Goal: Information Seeking & Learning: Learn about a topic

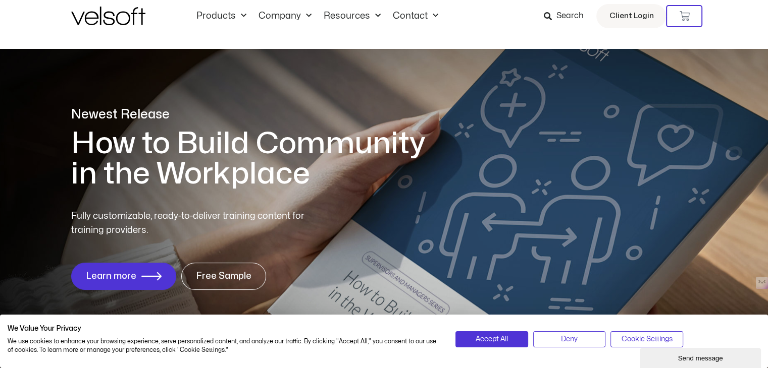
scroll to position [16, 0]
click at [499, 334] on span "Accept All" at bounding box center [491, 339] width 32 height 11
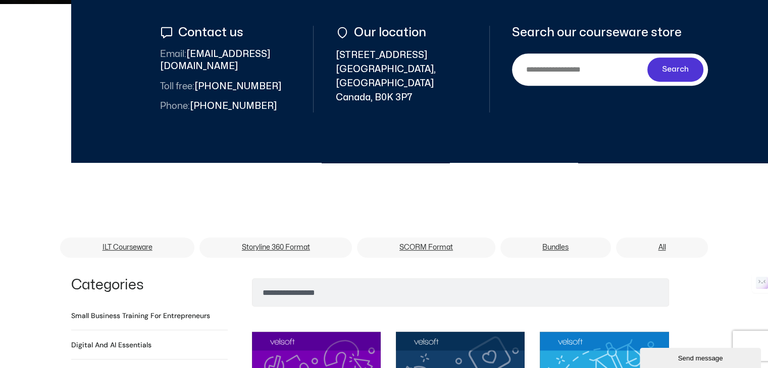
scroll to position [0, 0]
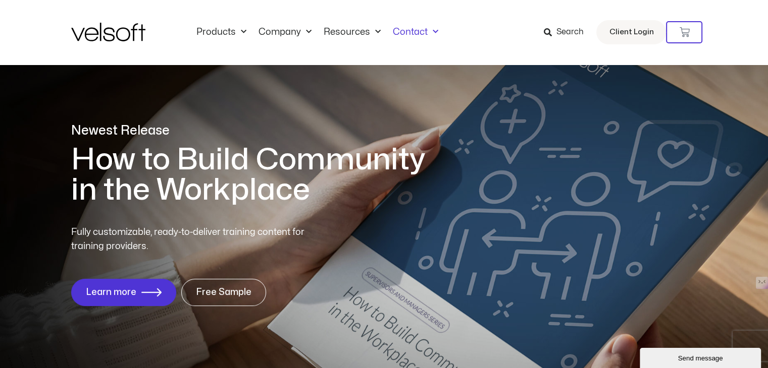
click at [428, 33] on span "Menu" at bounding box center [432, 32] width 11 height 17
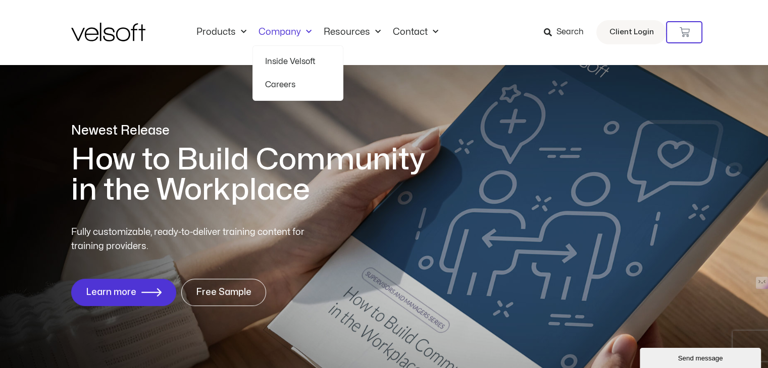
click at [301, 30] on span "Menu" at bounding box center [306, 32] width 11 height 17
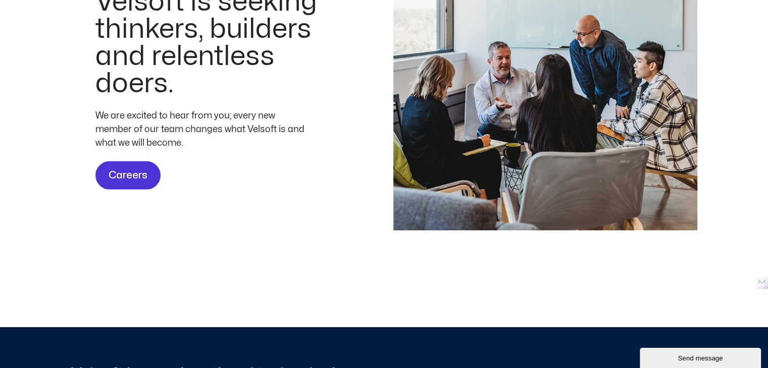
scroll to position [3062, 0]
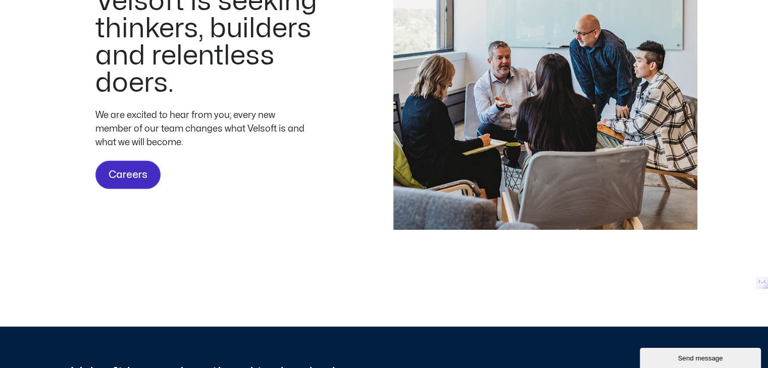
click at [144, 183] on span "Careers" at bounding box center [127, 175] width 39 height 16
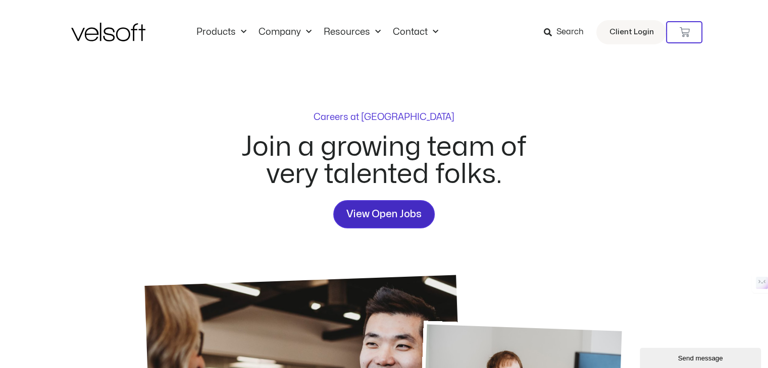
click at [397, 203] on link "View Open Jobs" at bounding box center [383, 214] width 101 height 28
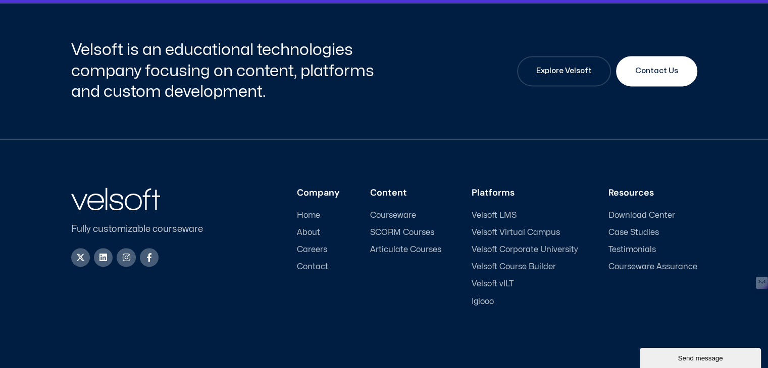
click at [397, 203] on div "Fully customizable courseware X-twitter Linkedin Instagram Facebook-f Company H…" at bounding box center [384, 273] width 626 height 269
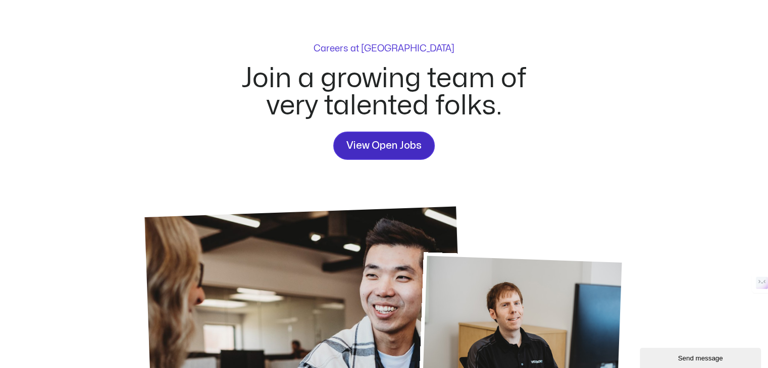
scroll to position [66, 0]
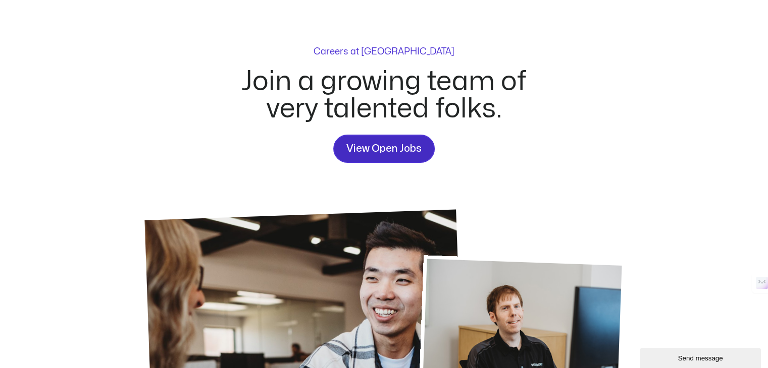
click at [390, 142] on span "View Open Jobs" at bounding box center [383, 149] width 75 height 16
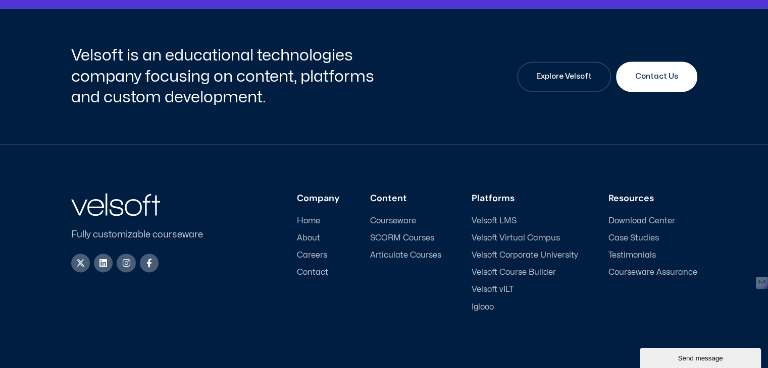
scroll to position [1412, 0]
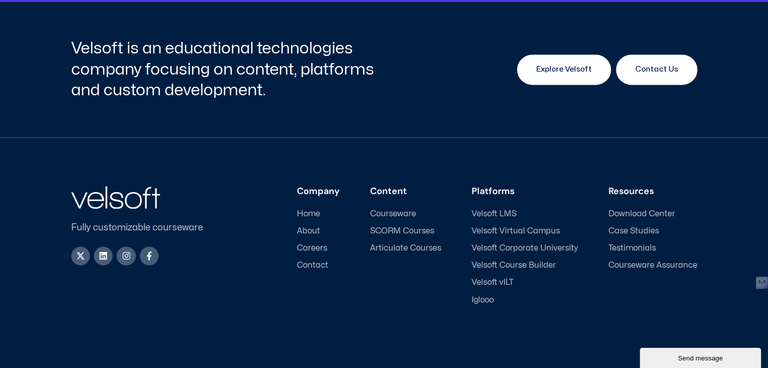
click at [554, 77] on link "Explore Velsoft" at bounding box center [564, 69] width 94 height 30
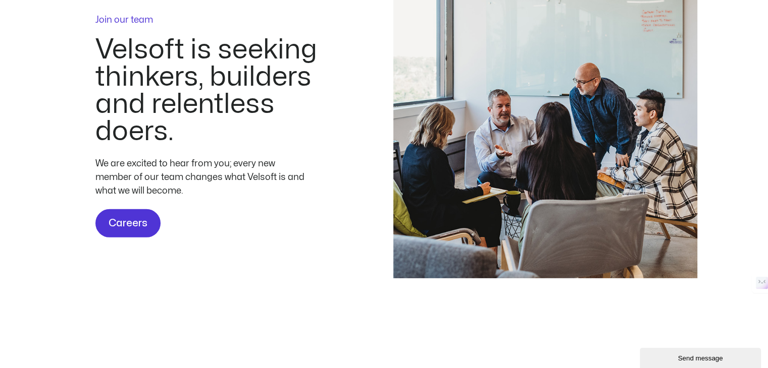
scroll to position [3014, 0]
click at [137, 232] on span "Careers" at bounding box center [127, 223] width 39 height 16
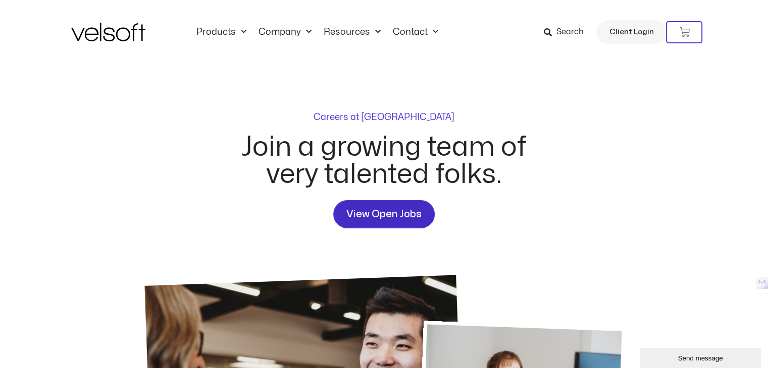
click at [393, 201] on link "View Open Jobs" at bounding box center [383, 214] width 101 height 28
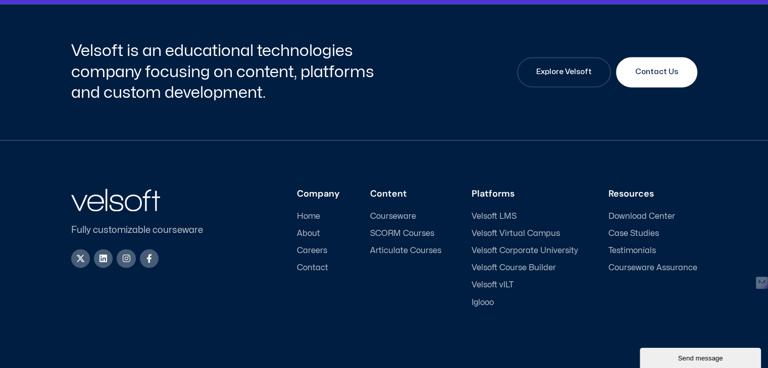
scroll to position [1412, 0]
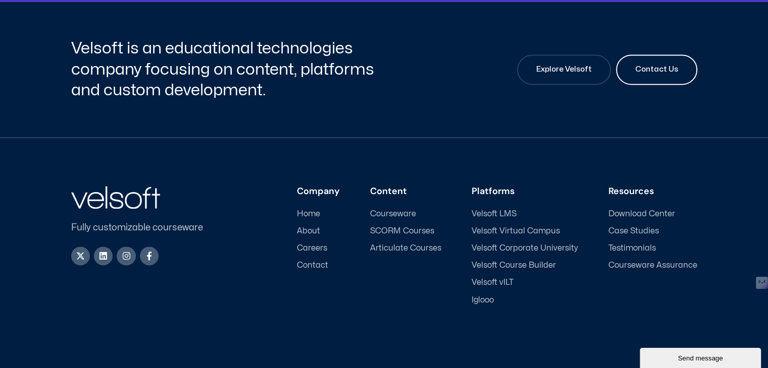
click at [642, 76] on link "Contact Us" at bounding box center [656, 69] width 81 height 30
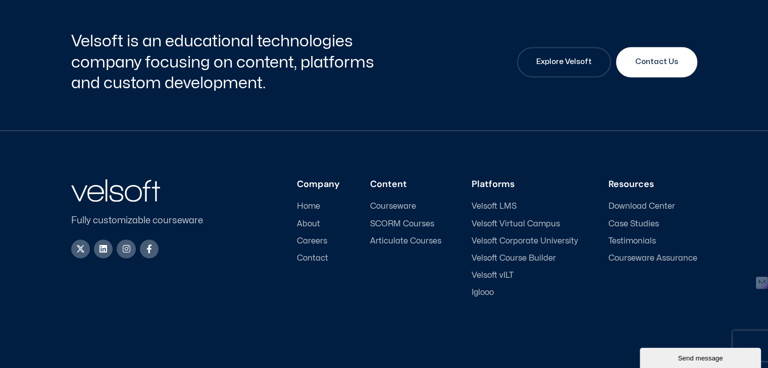
scroll to position [1566, 0]
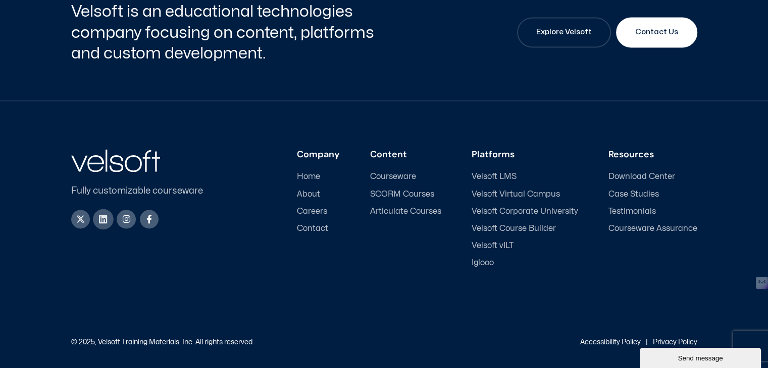
click at [102, 222] on link "Linkedin" at bounding box center [103, 219] width 21 height 21
click at [315, 209] on span "Careers" at bounding box center [312, 212] width 30 height 10
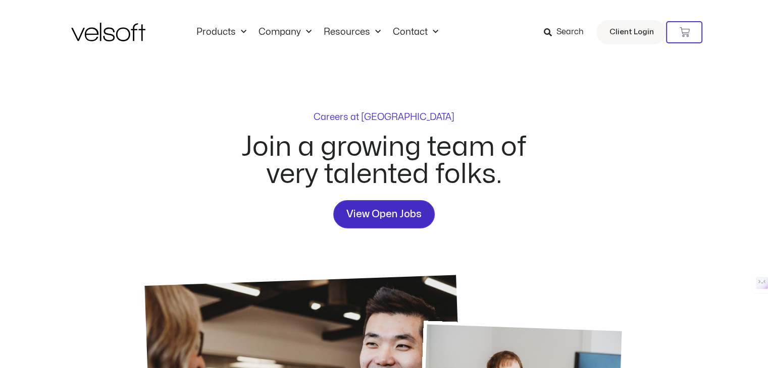
click at [390, 223] on link "View Open Jobs" at bounding box center [383, 214] width 101 height 28
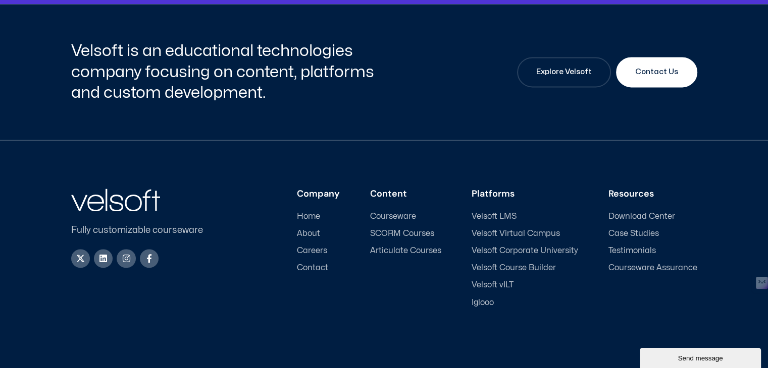
scroll to position [1412, 0]
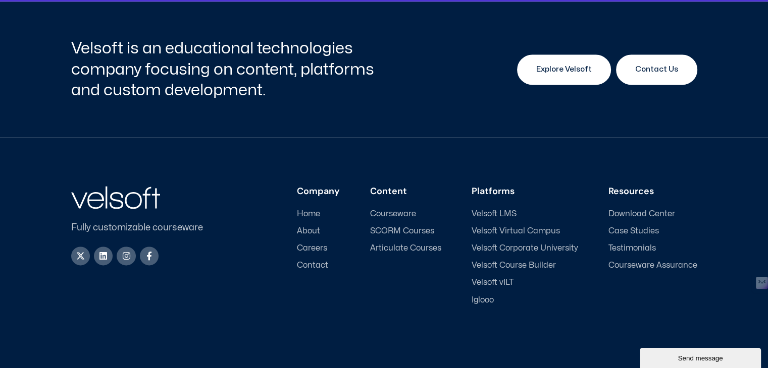
click at [582, 73] on span "Explore Velsoft" at bounding box center [564, 70] width 56 height 12
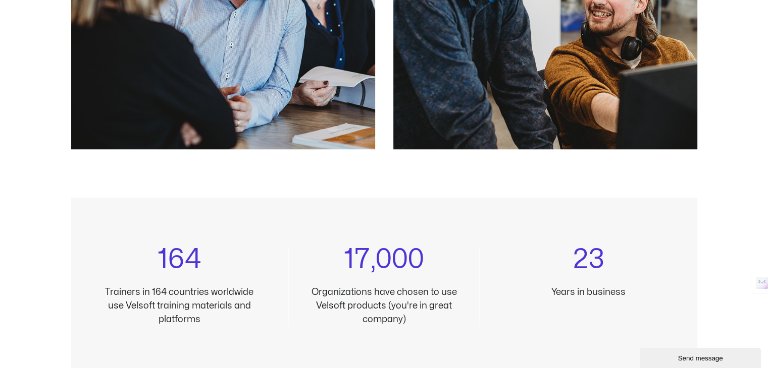
scroll to position [869, 0]
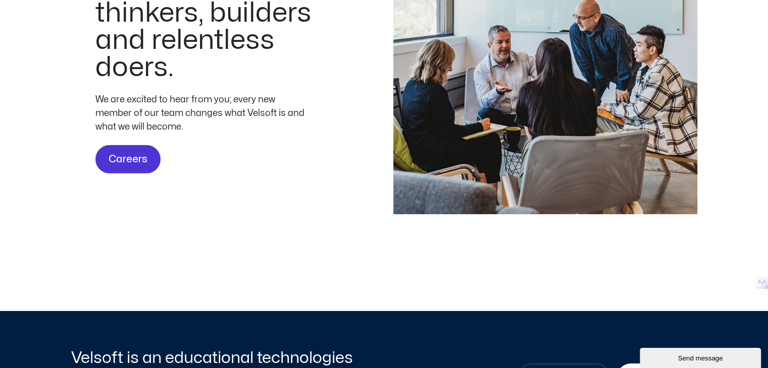
scroll to position [3080, 0]
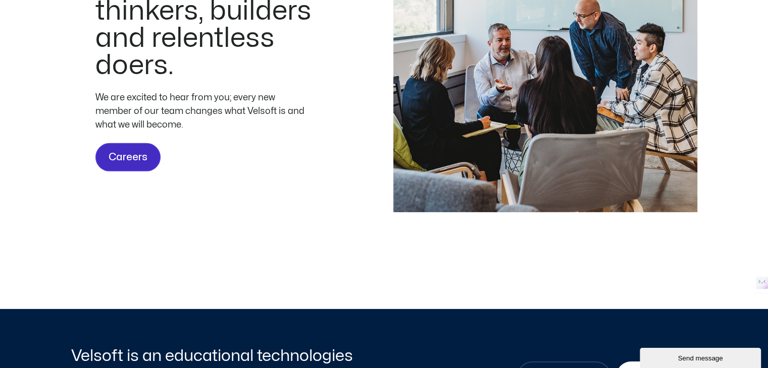
click at [125, 166] on span "Careers" at bounding box center [127, 157] width 39 height 16
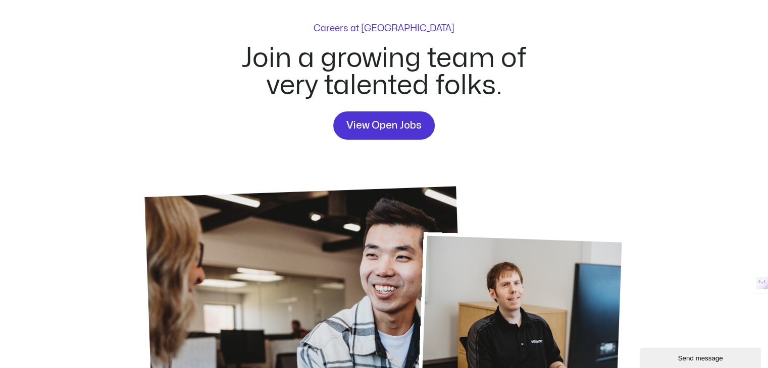
scroll to position [87, 0]
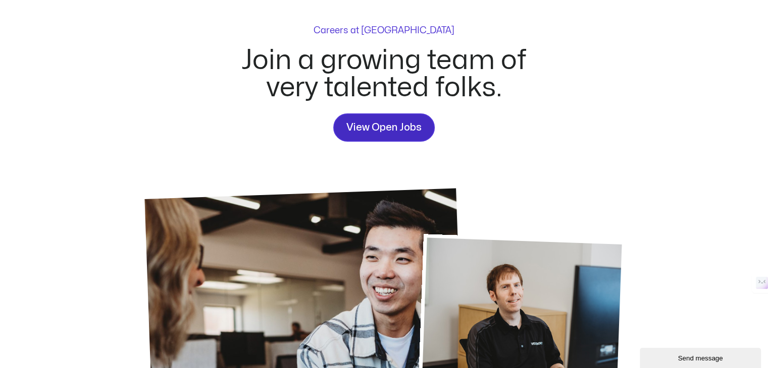
click at [406, 136] on link "View Open Jobs" at bounding box center [383, 128] width 101 height 28
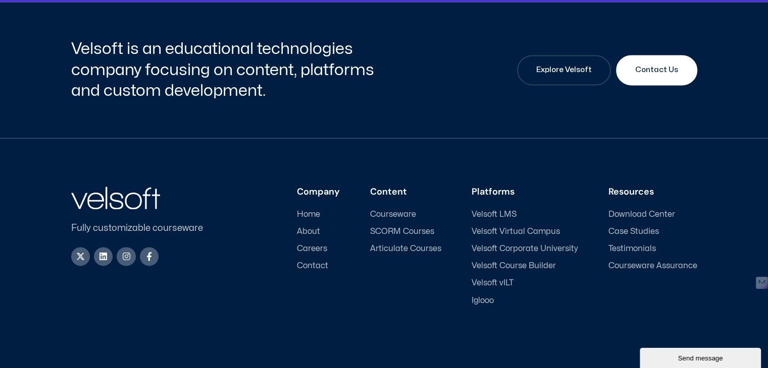
scroll to position [1412, 0]
click at [664, 72] on span "Contact Us" at bounding box center [656, 70] width 43 height 12
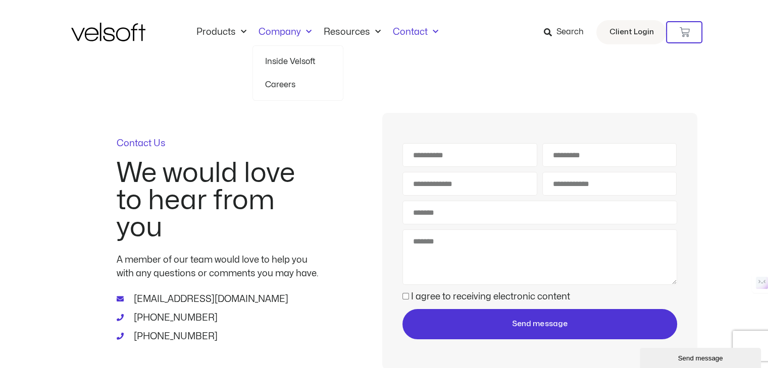
click at [297, 35] on link "Company" at bounding box center [284, 32] width 65 height 11
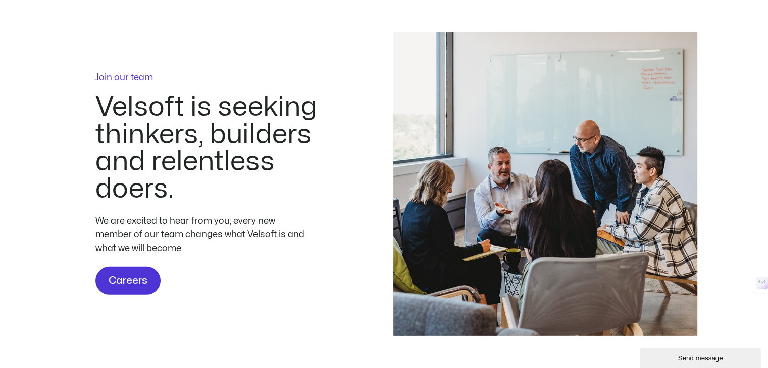
scroll to position [2955, 0]
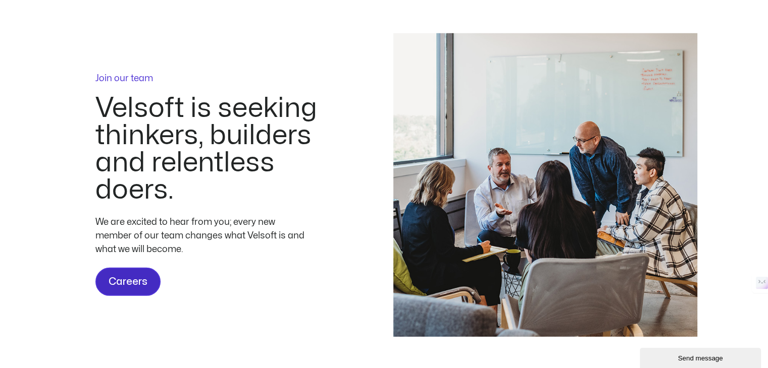
click at [133, 296] on link "Careers" at bounding box center [127, 282] width 65 height 28
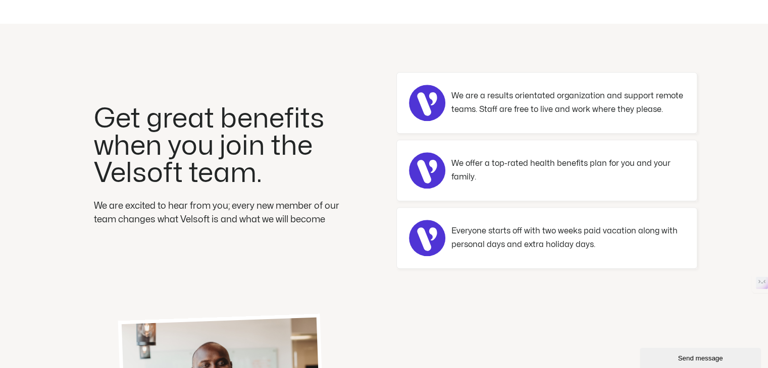
scroll to position [564, 0]
